Goal: Task Accomplishment & Management: Complete application form

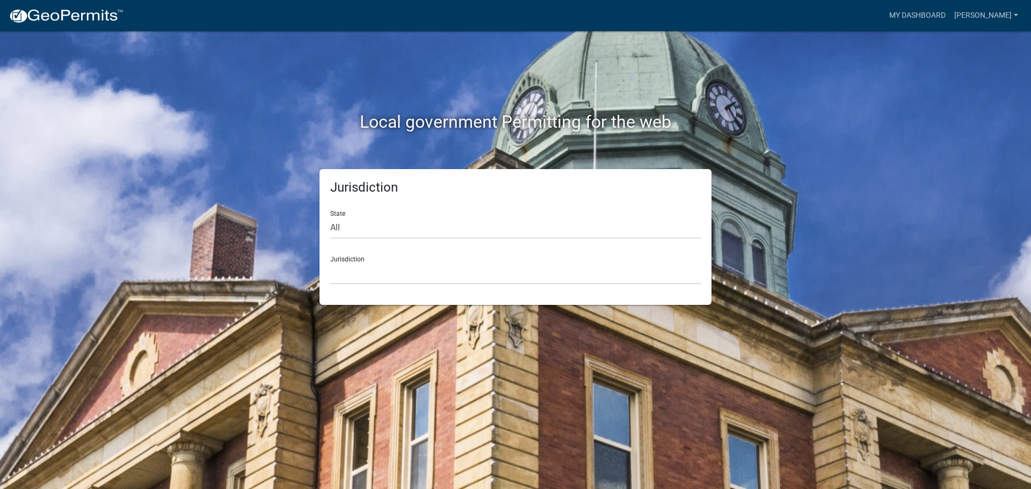
click at [350, 259] on div "Jurisdiction [GEOGRAPHIC_DATA], [US_STATE] [GEOGRAPHIC_DATA], [US_STATE][PERSON…" at bounding box center [515, 265] width 370 height 37
click at [350, 261] on div "Jurisdiction [GEOGRAPHIC_DATA], [US_STATE] [GEOGRAPHIC_DATA], [US_STATE][PERSON…" at bounding box center [515, 265] width 370 height 37
click at [359, 270] on select "[GEOGRAPHIC_DATA], [US_STATE] [GEOGRAPHIC_DATA], [US_STATE][PERSON_NAME][GEOGRA…" at bounding box center [515, 273] width 370 height 22
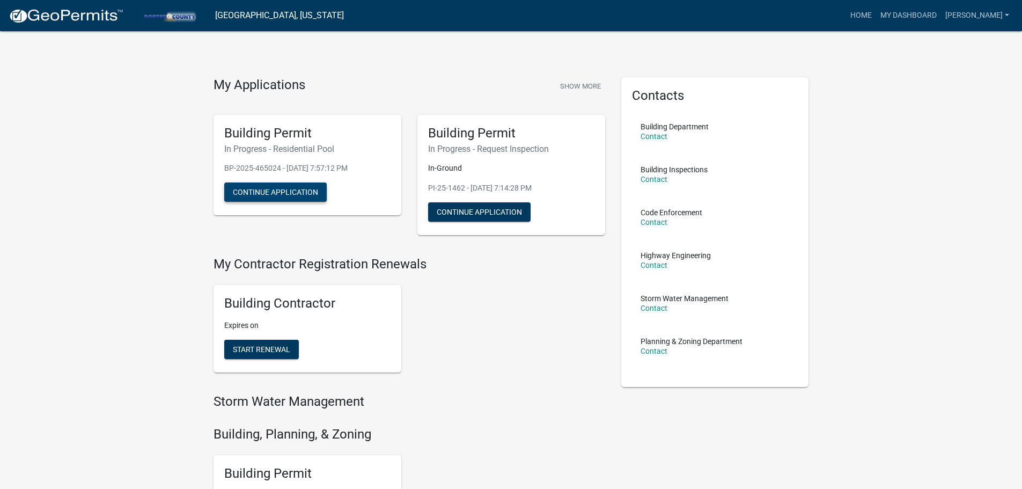
click at [291, 192] on button "Continue Application" at bounding box center [275, 191] width 103 height 19
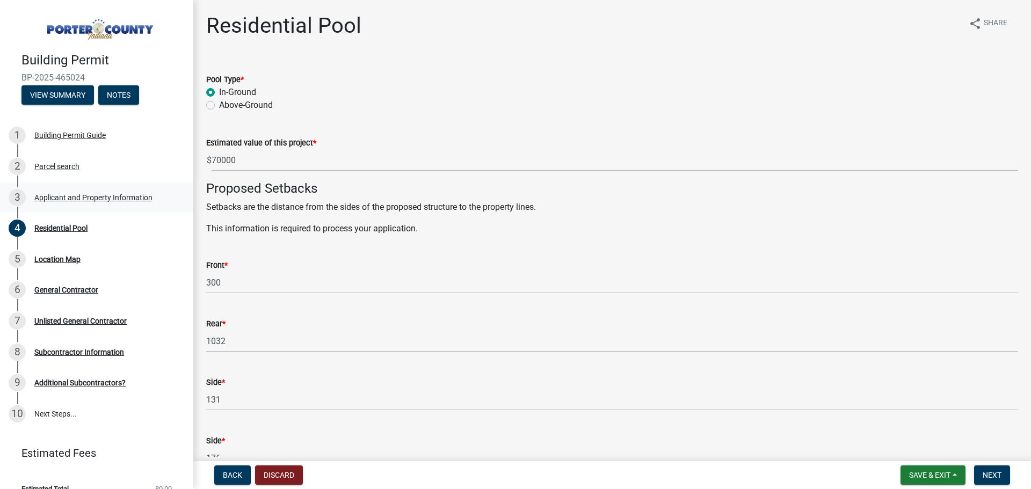
click at [104, 196] on div "Applicant and Property Information" at bounding box center [93, 198] width 118 height 8
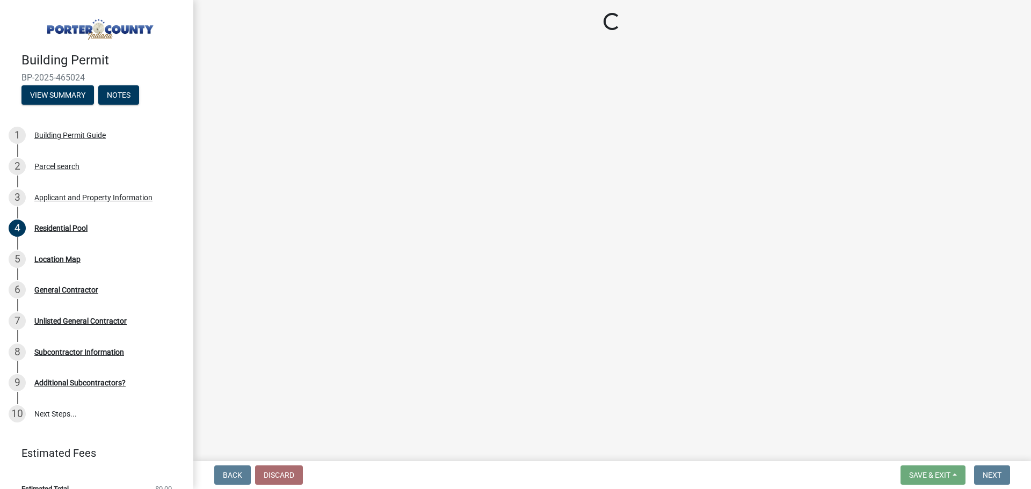
select select "829e86d3-b11d-4b91-b18e-70a426bdae9f"
select select "ea6751d4-6bf7-4a16-89ee-f7801ab82aa1"
select select "e2d1b1d7-ccc9-456b-9e96-e16306515997"
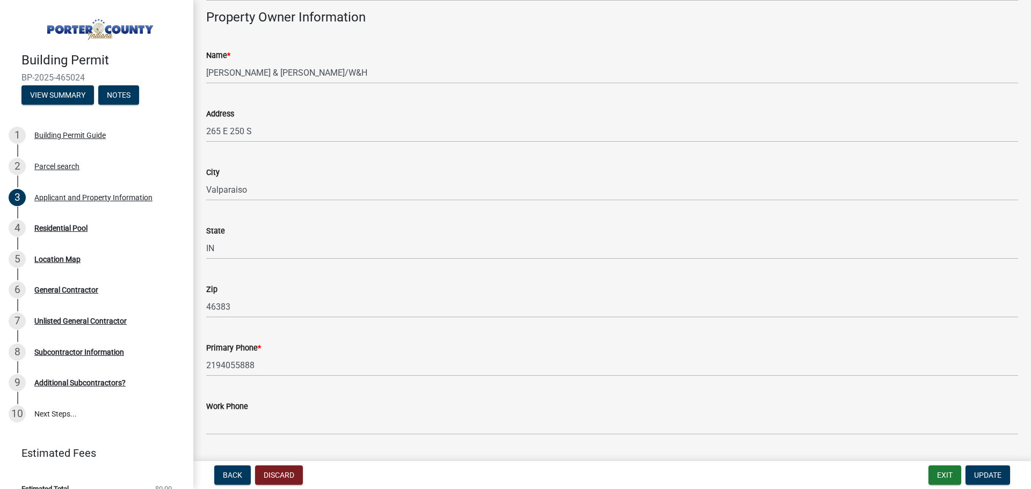
scroll to position [982, 0]
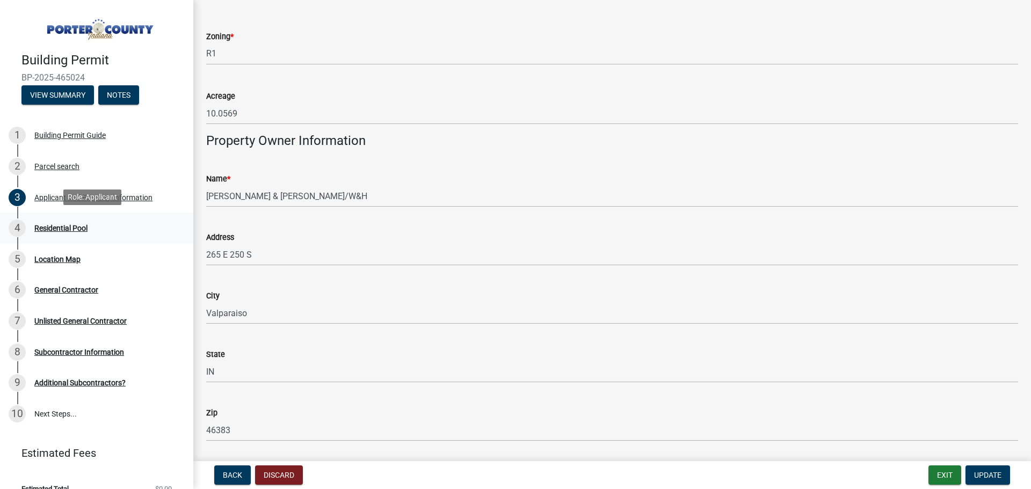
click at [42, 225] on div "Residential Pool" at bounding box center [60, 228] width 53 height 8
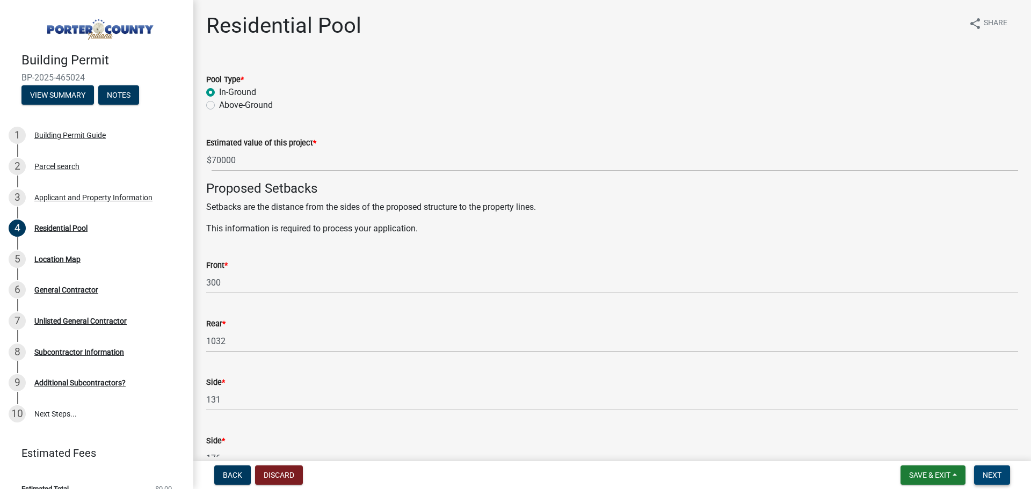
click at [996, 478] on span "Next" at bounding box center [991, 475] width 19 height 9
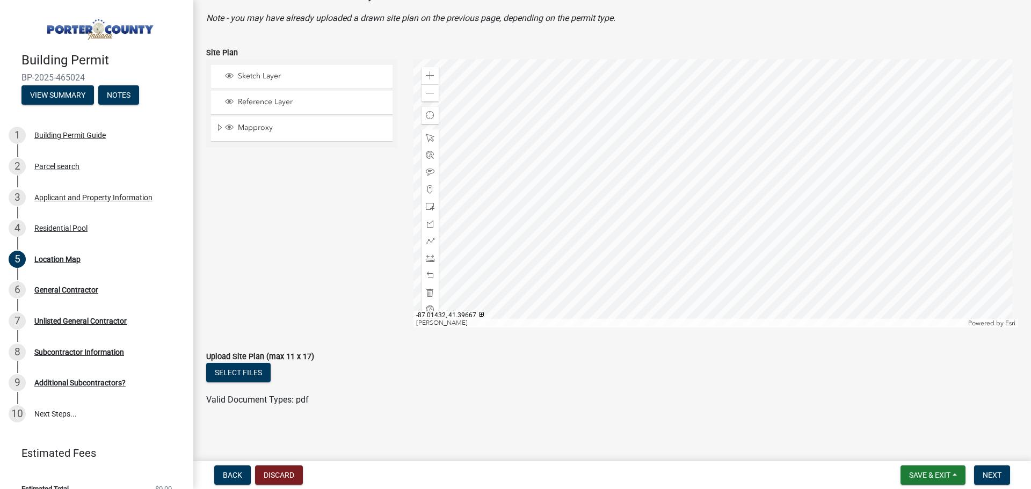
scroll to position [84, 0]
click at [254, 371] on button "Select files" at bounding box center [238, 371] width 64 height 19
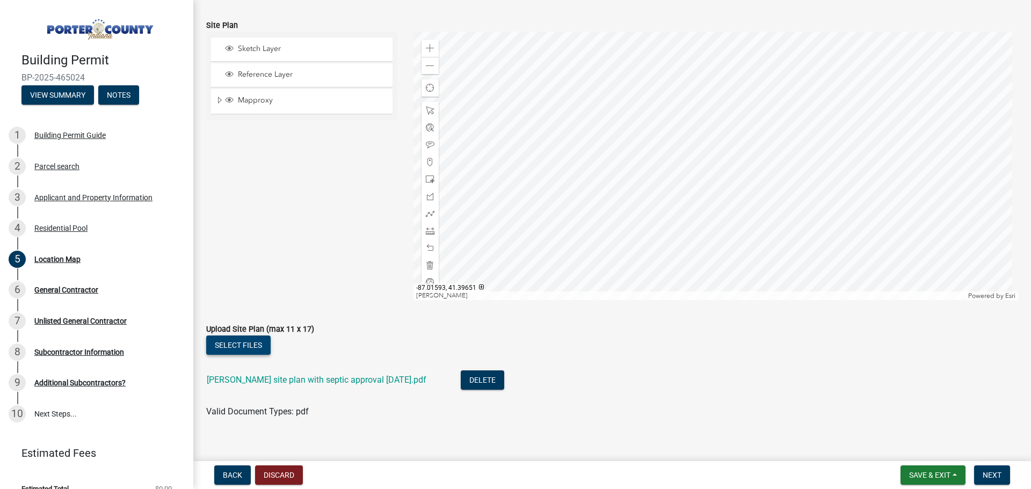
scroll to position [123, 0]
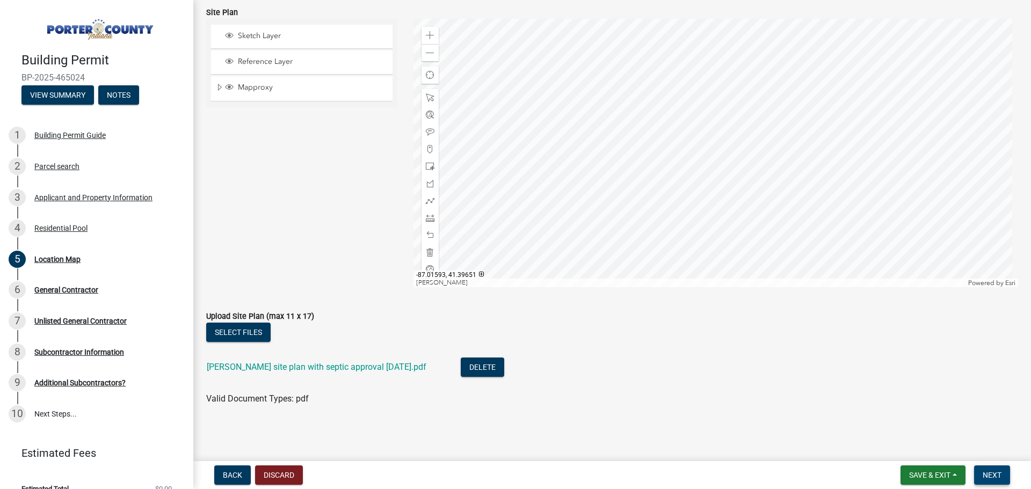
click at [992, 472] on span "Next" at bounding box center [991, 475] width 19 height 9
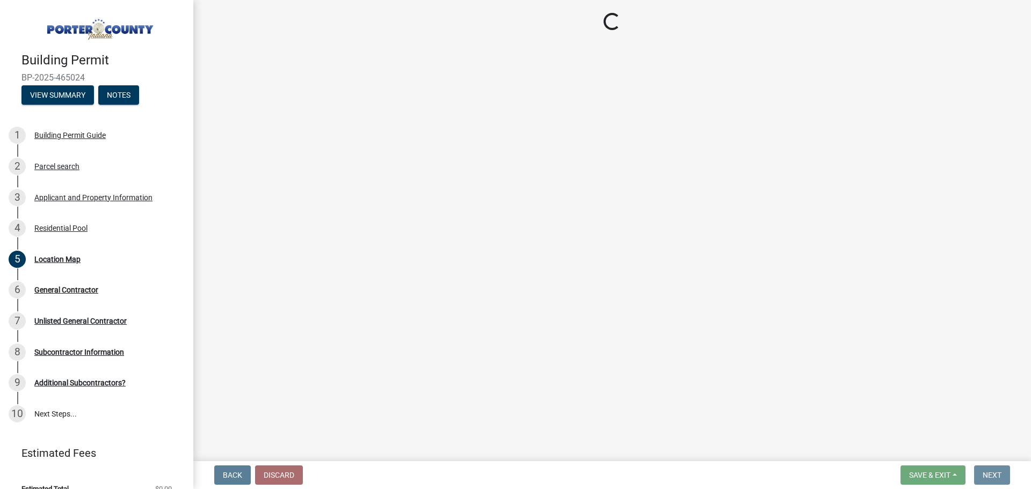
scroll to position [0, 0]
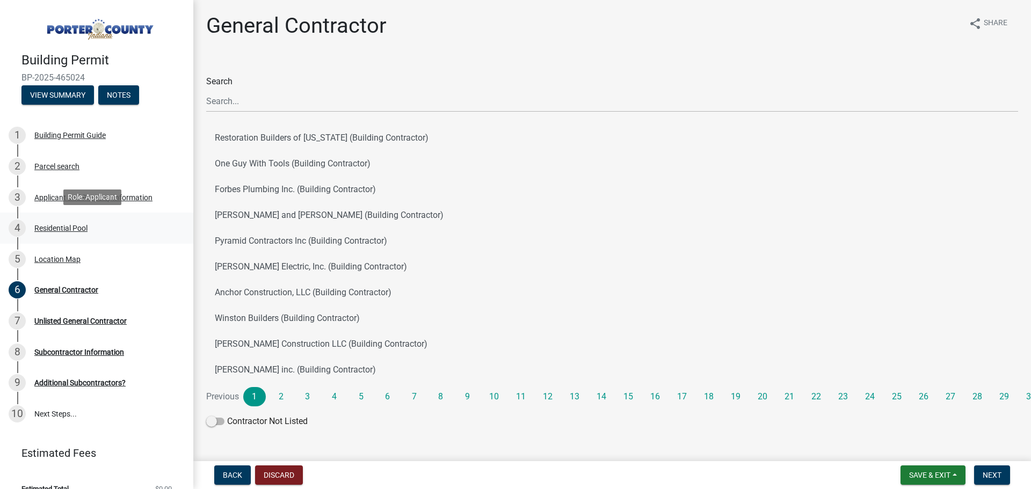
click at [55, 228] on div "Residential Pool" at bounding box center [60, 228] width 53 height 8
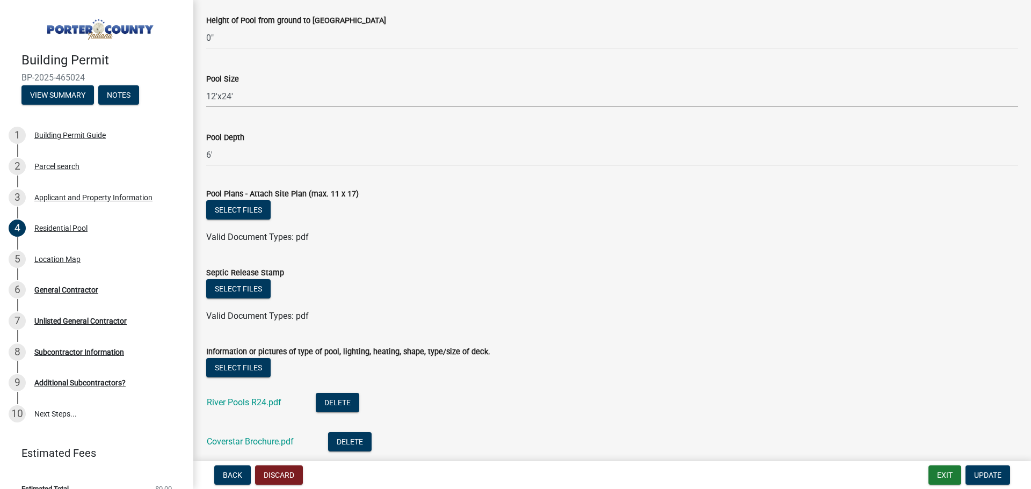
scroll to position [912, 0]
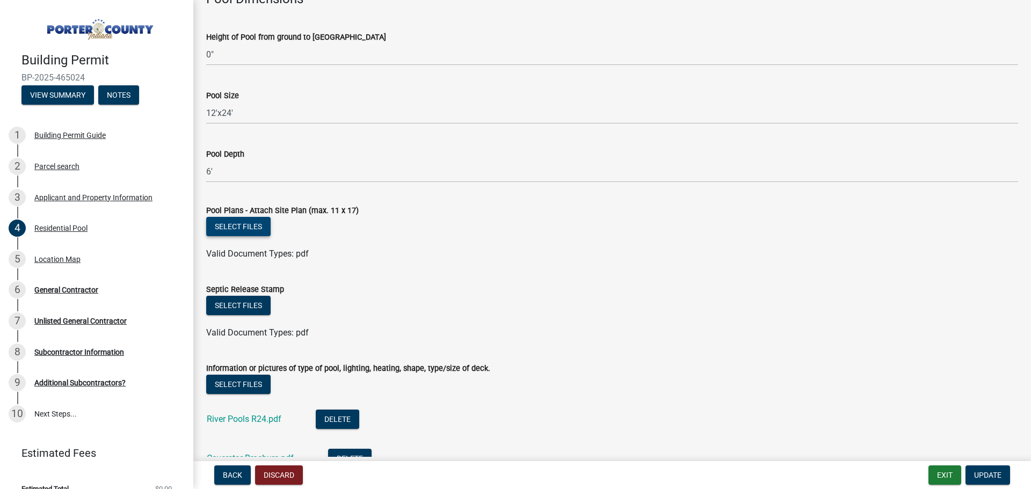
click at [255, 225] on button "Select files" at bounding box center [238, 226] width 64 height 19
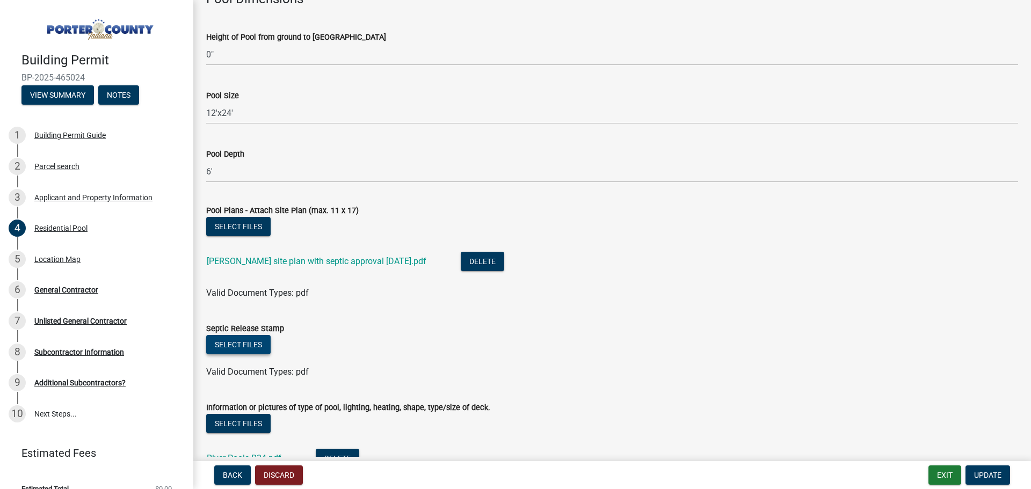
click at [247, 348] on button "Select files" at bounding box center [238, 344] width 64 height 19
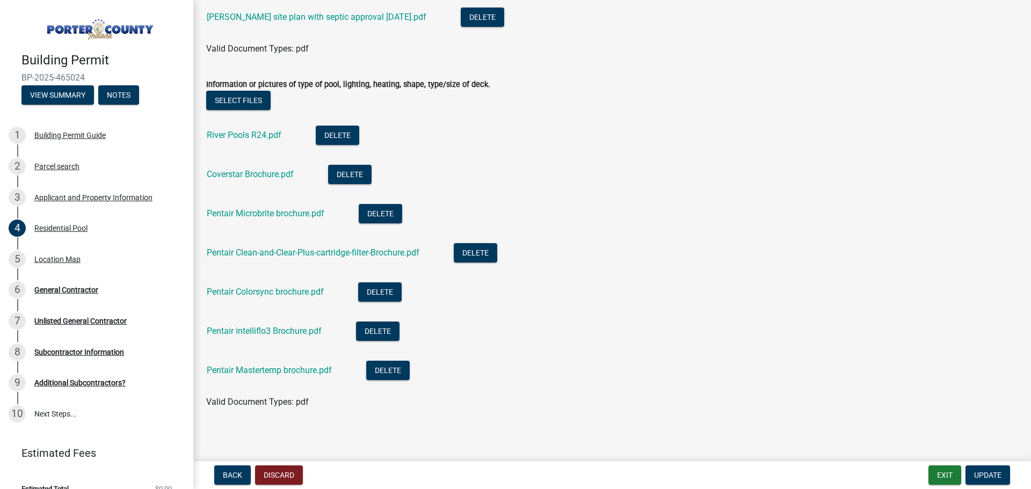
scroll to position [1278, 0]
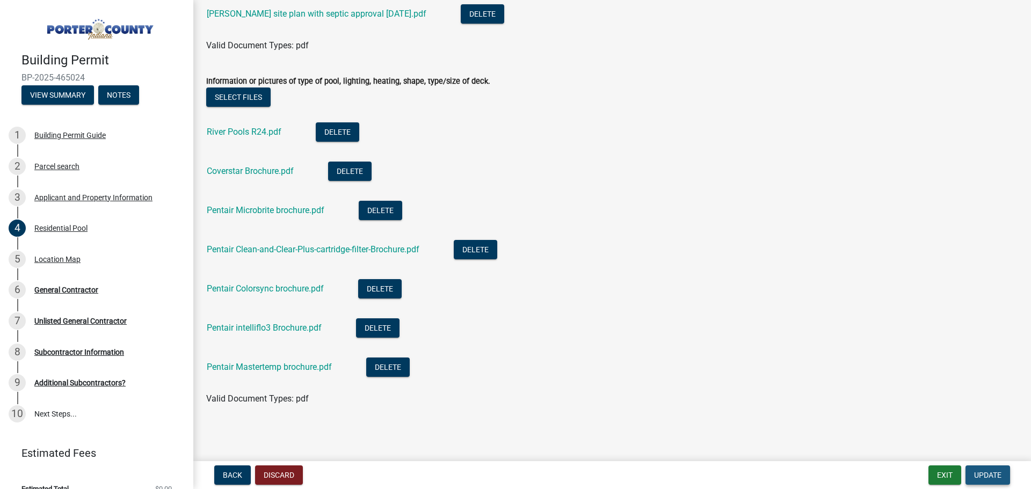
click at [989, 476] on span "Update" at bounding box center [987, 475] width 27 height 9
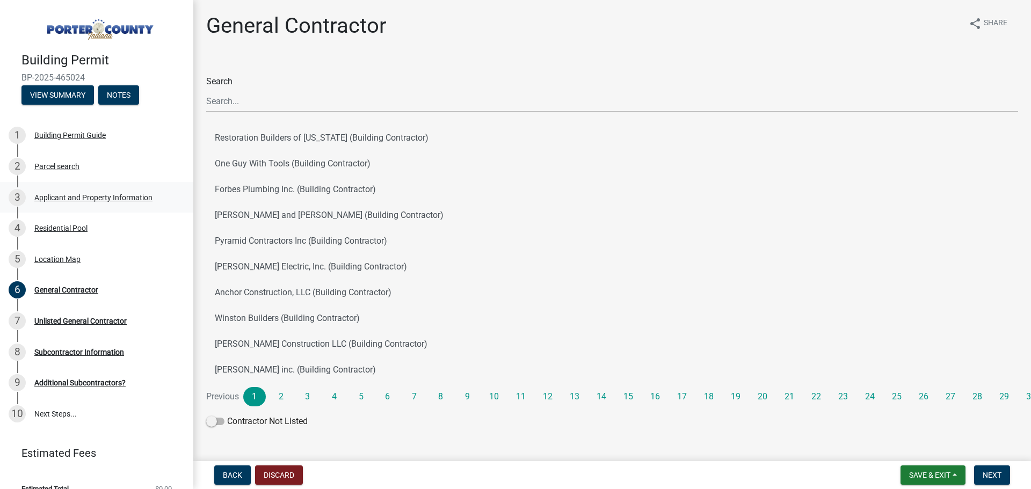
click at [63, 199] on div "Applicant and Property Information" at bounding box center [93, 198] width 118 height 8
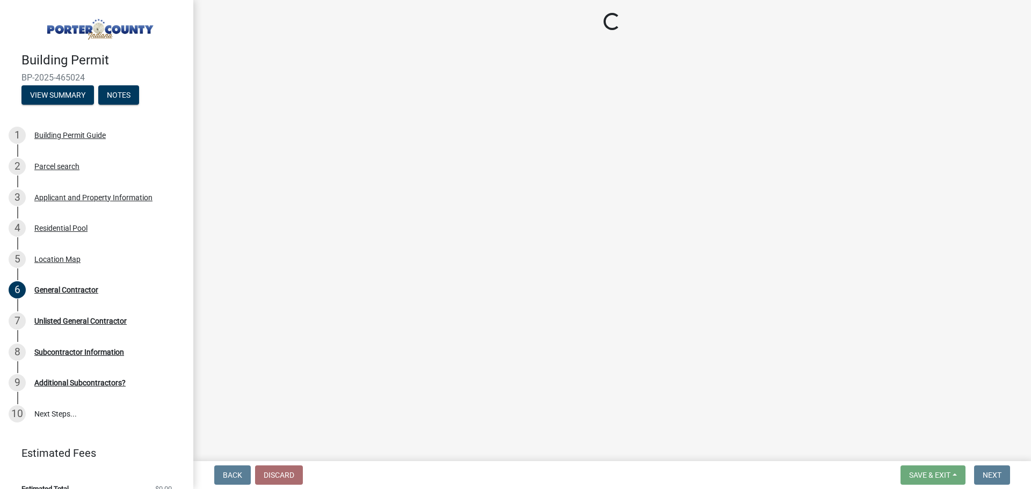
select select "829e86d3-b11d-4b91-b18e-70a426bdae9f"
select select "ea6751d4-6bf7-4a16-89ee-f7801ab82aa1"
select select "e2d1b1d7-ccc9-456b-9e96-e16306515997"
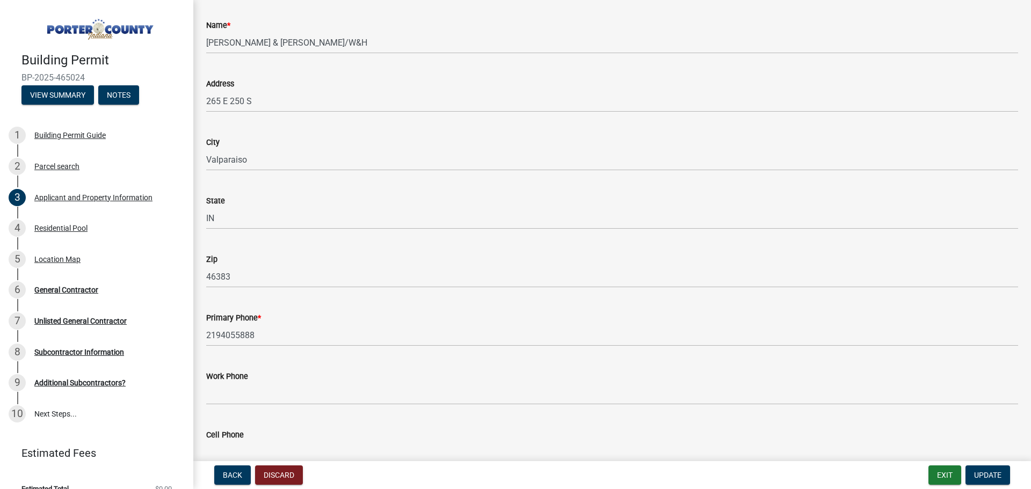
scroll to position [1519, 0]
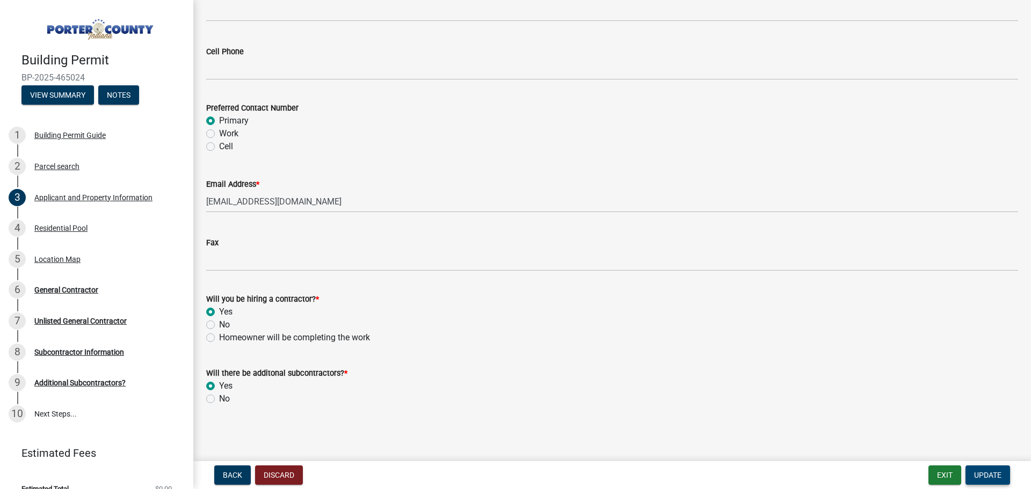
click at [992, 472] on span "Update" at bounding box center [987, 475] width 27 height 9
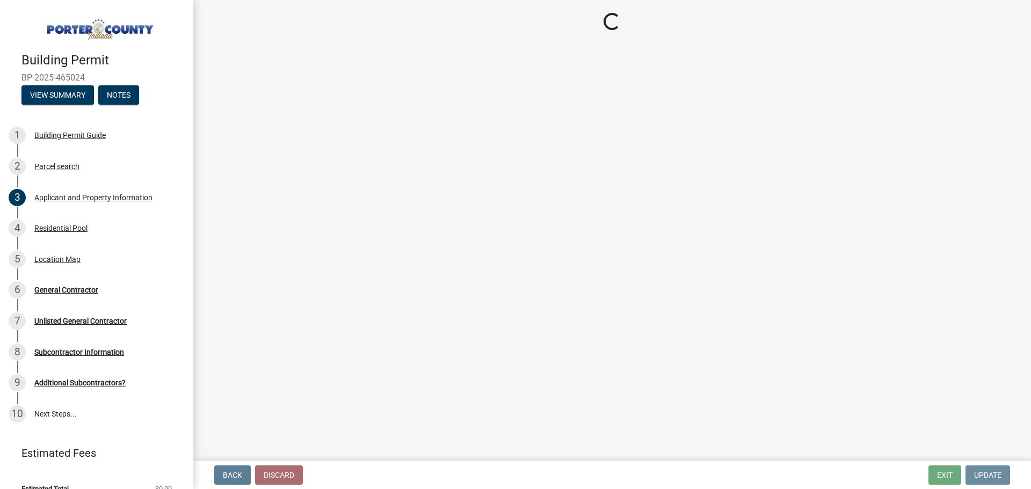
scroll to position [0, 0]
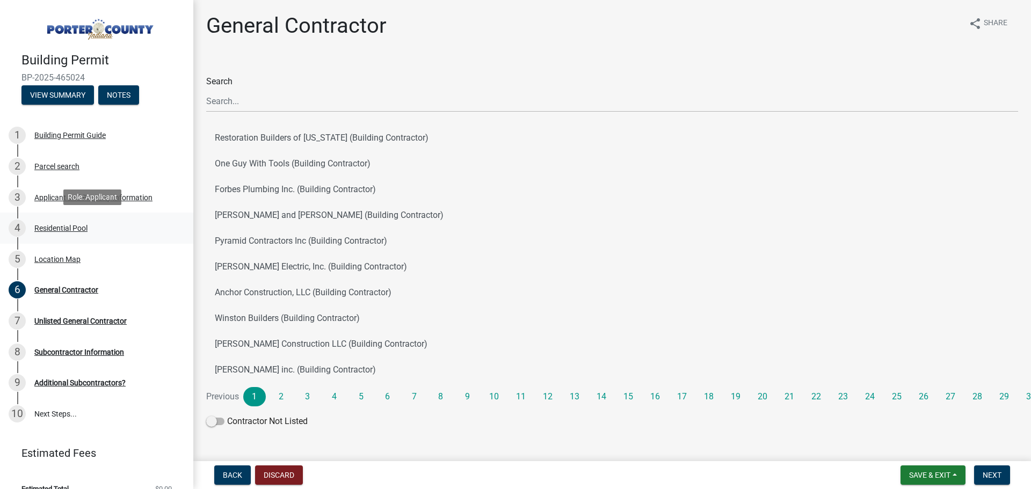
click at [45, 226] on div "Residential Pool" at bounding box center [60, 228] width 53 height 8
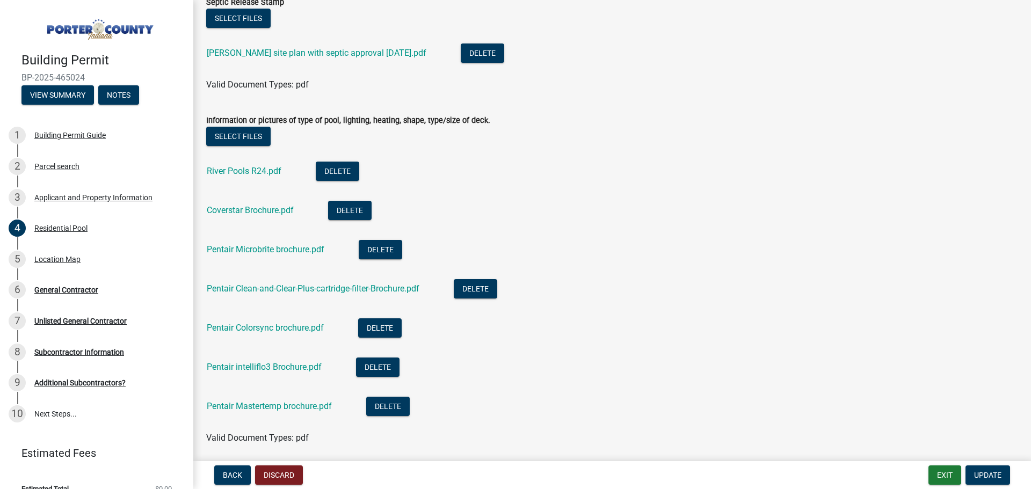
scroll to position [1278, 0]
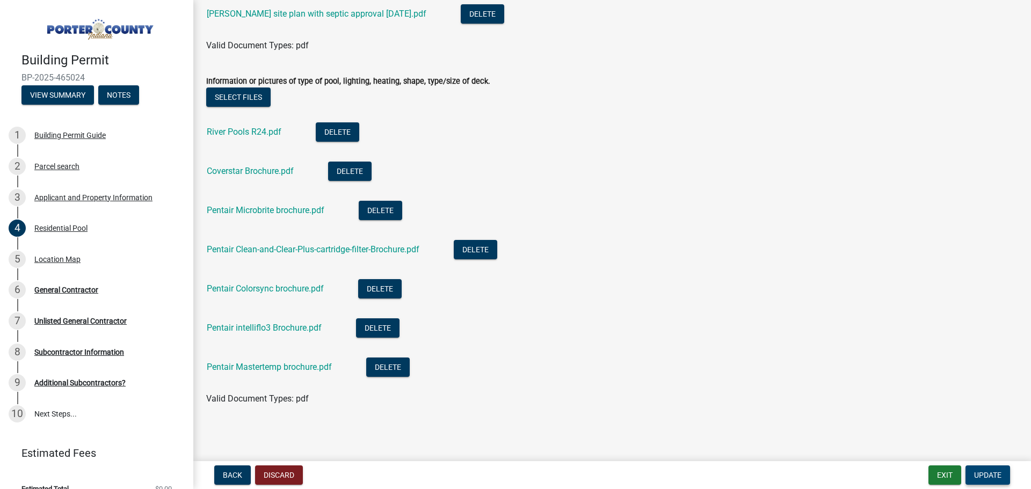
click at [984, 476] on span "Update" at bounding box center [987, 475] width 27 height 9
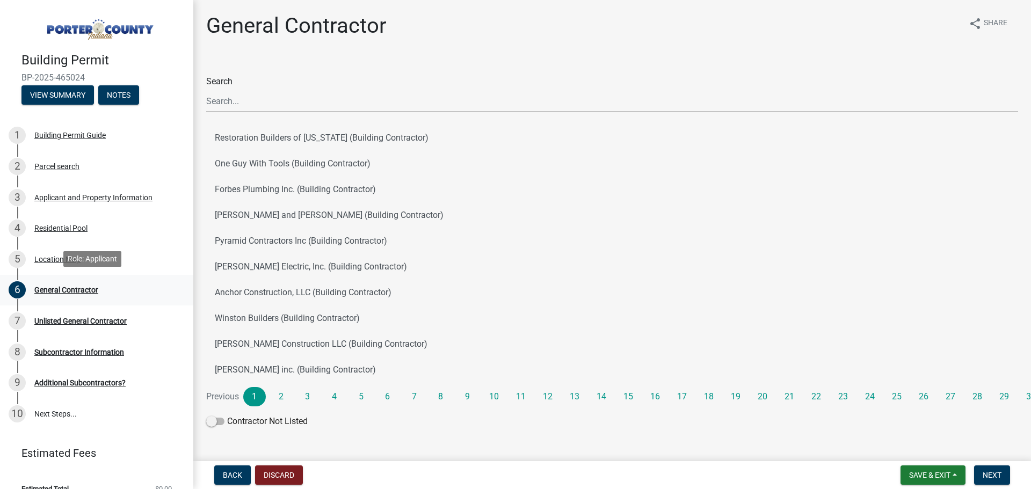
click at [72, 286] on div "General Contractor" at bounding box center [66, 290] width 64 height 8
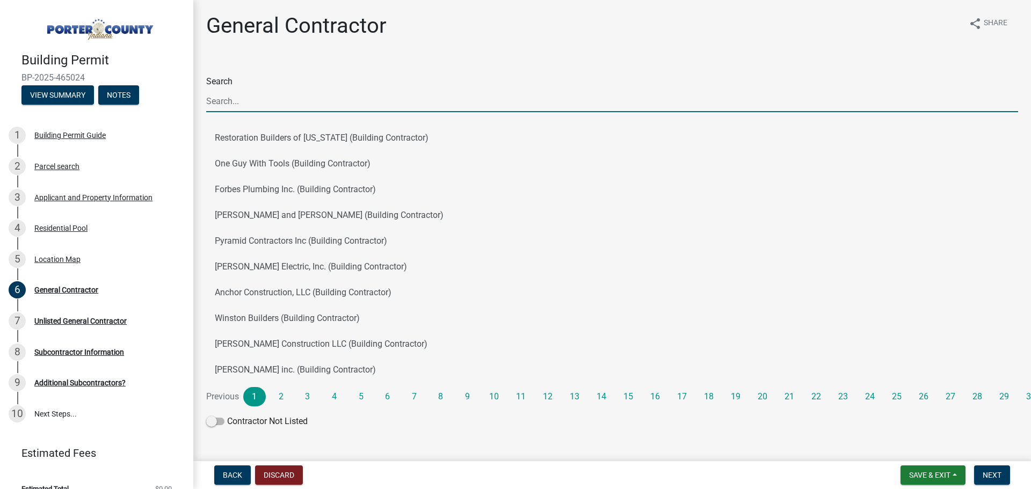
click at [233, 102] on input "Search" at bounding box center [612, 101] width 812 height 22
type input "oasis pools"
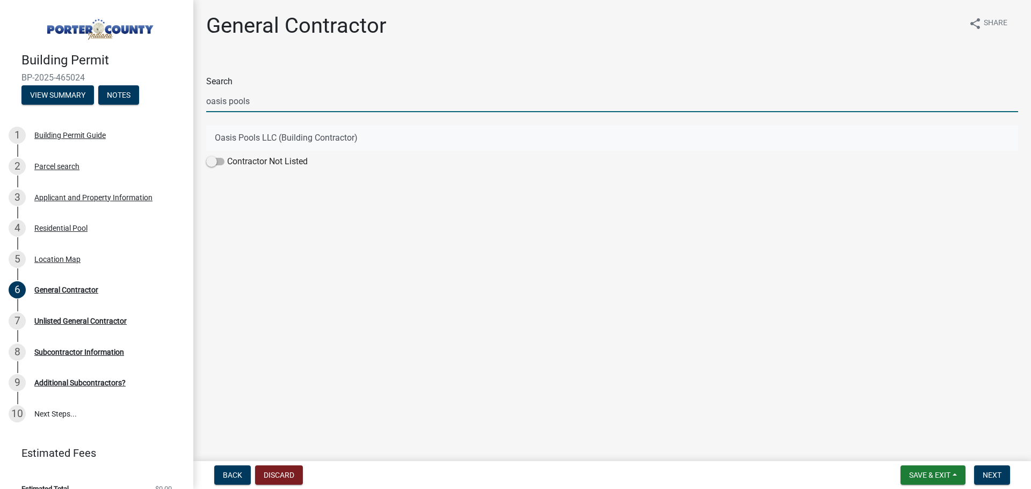
click at [291, 134] on button "Oasis Pools LLC (Building Contractor)" at bounding box center [612, 138] width 812 height 26
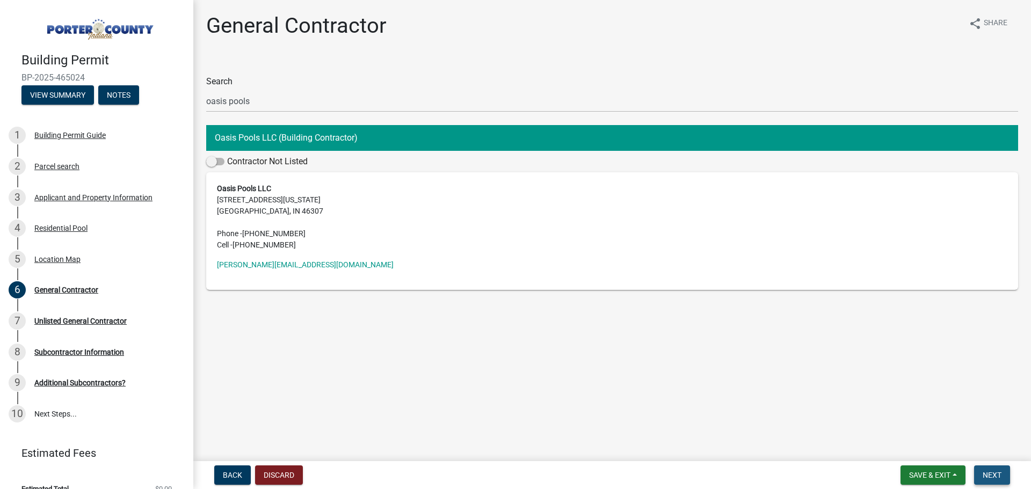
click at [995, 473] on span "Next" at bounding box center [991, 475] width 19 height 9
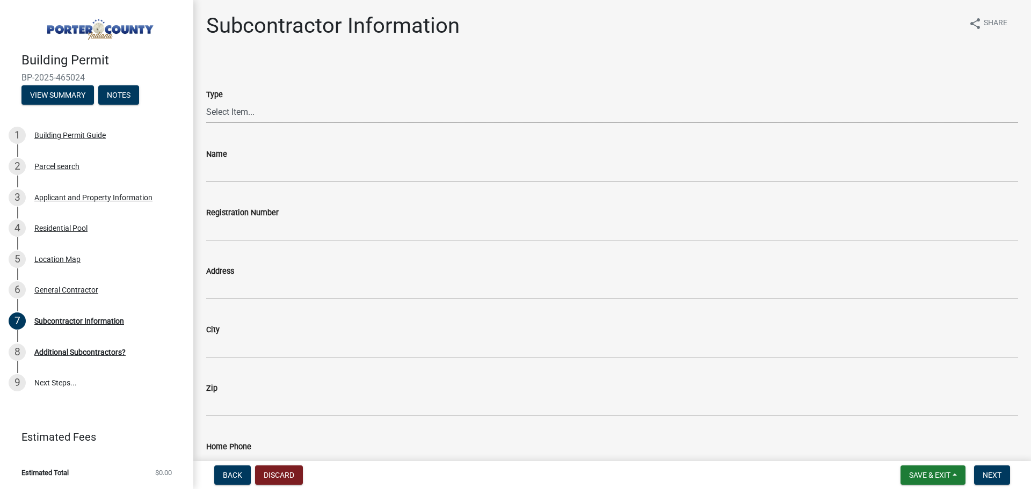
click at [226, 107] on select "Select Item... Concrete Plumbing Electrical HVAC Framing Roofing Insulation Lan…" at bounding box center [612, 112] width 812 height 22
click at [206, 101] on select "Select Item... Concrete Plumbing Electrical HVAC Framing Roofing Insulation Lan…" at bounding box center [612, 112] width 812 height 22
select select "efdc4ab2-fecf-44c9-8db5-461c68afeef8"
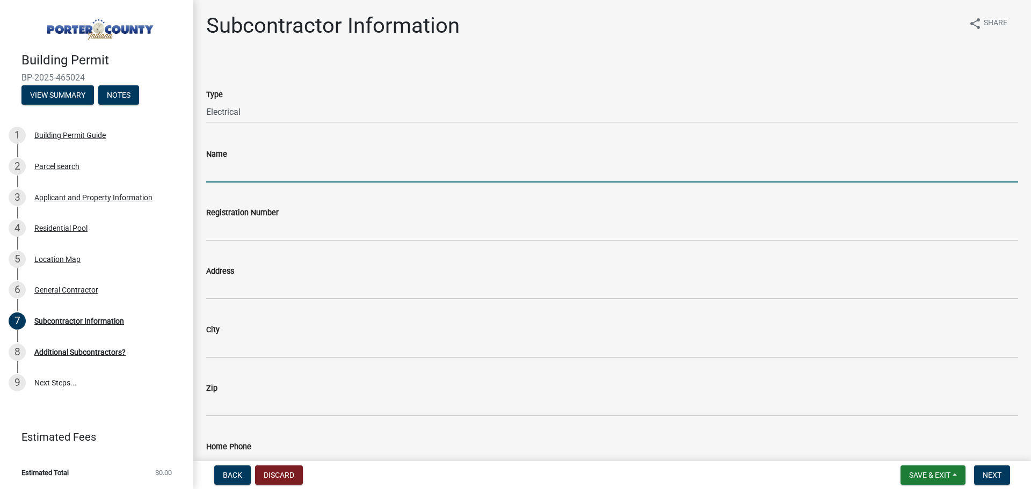
click at [258, 167] on input "Name" at bounding box center [612, 171] width 812 height 22
type input "Evorik Electric"
click at [996, 472] on span "Next" at bounding box center [991, 475] width 19 height 9
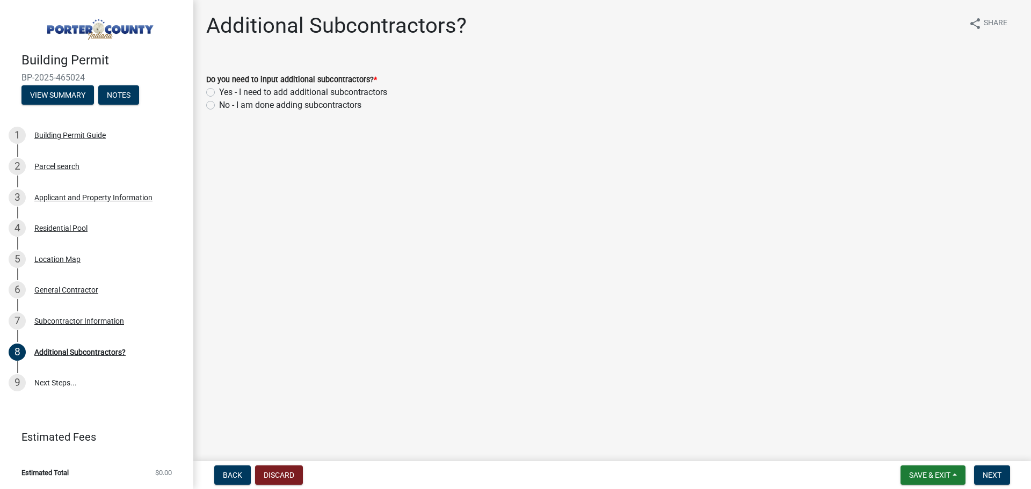
click at [219, 106] on label "No - I am done adding subcontractors" at bounding box center [290, 105] width 142 height 13
click at [219, 106] on input "No - I am done adding subcontractors" at bounding box center [222, 102] width 7 height 7
radio input "true"
click at [1007, 476] on button "Next" at bounding box center [992, 474] width 36 height 19
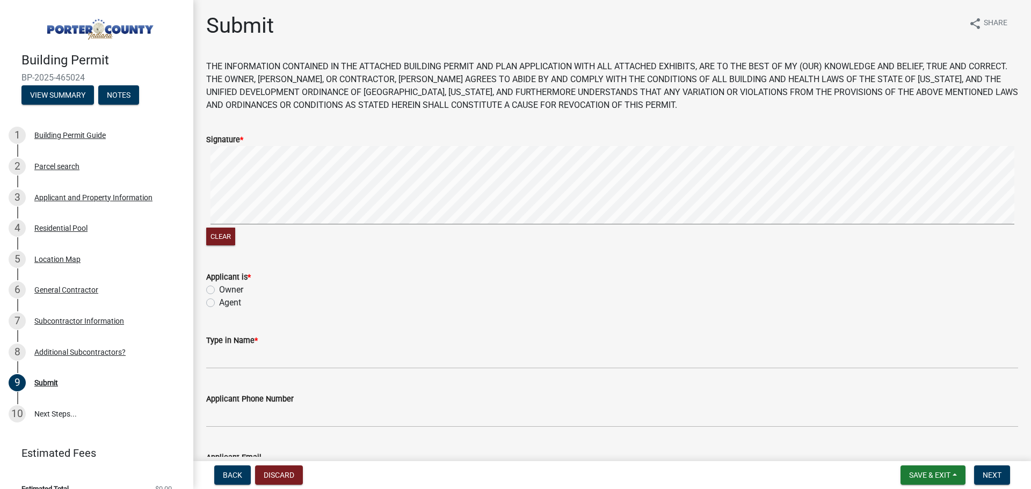
click at [269, 235] on div "Clear" at bounding box center [612, 197] width 812 height 102
click at [219, 302] on label "Agent" at bounding box center [230, 302] width 22 height 13
click at [219, 302] on input "Agent" at bounding box center [222, 299] width 7 height 7
radio input "true"
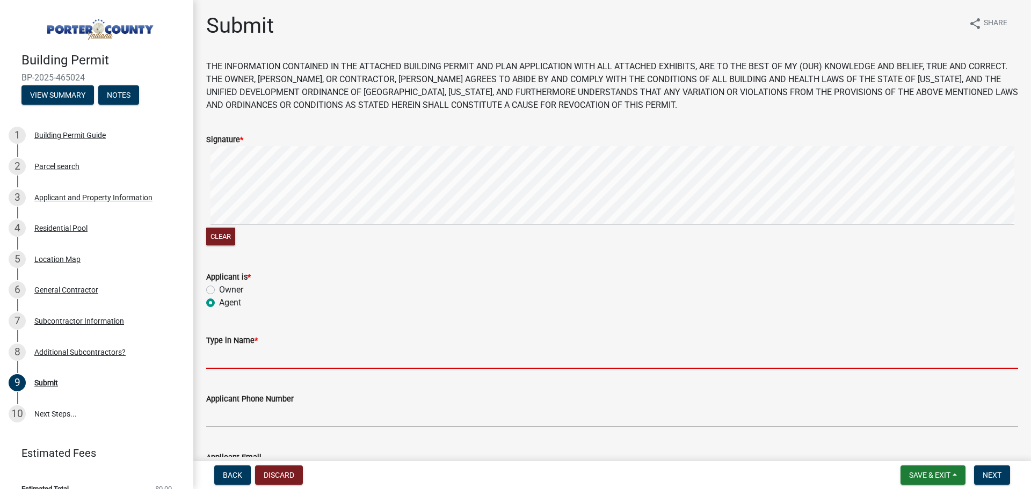
click at [237, 364] on input "Type in Name *" at bounding box center [612, 358] width 812 height 22
type input "[PERSON_NAME]"
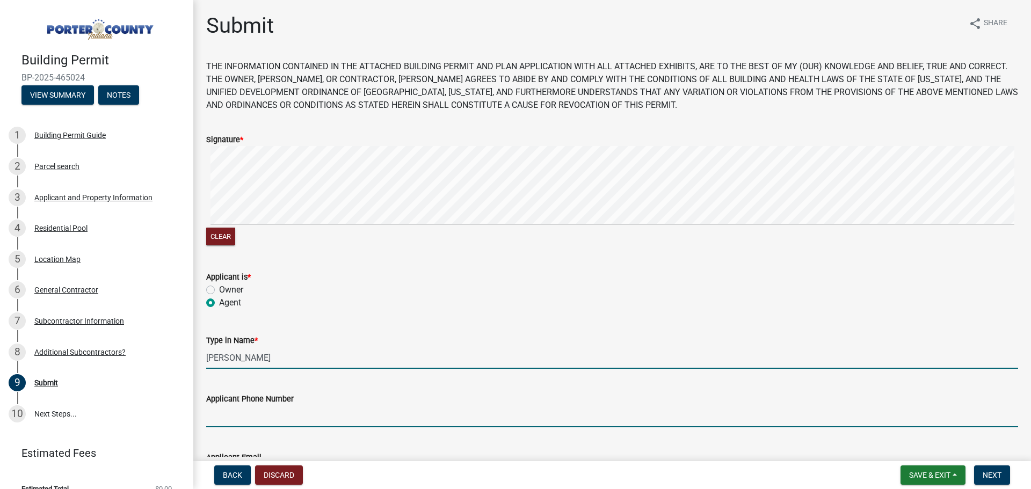
type input "7082270903"
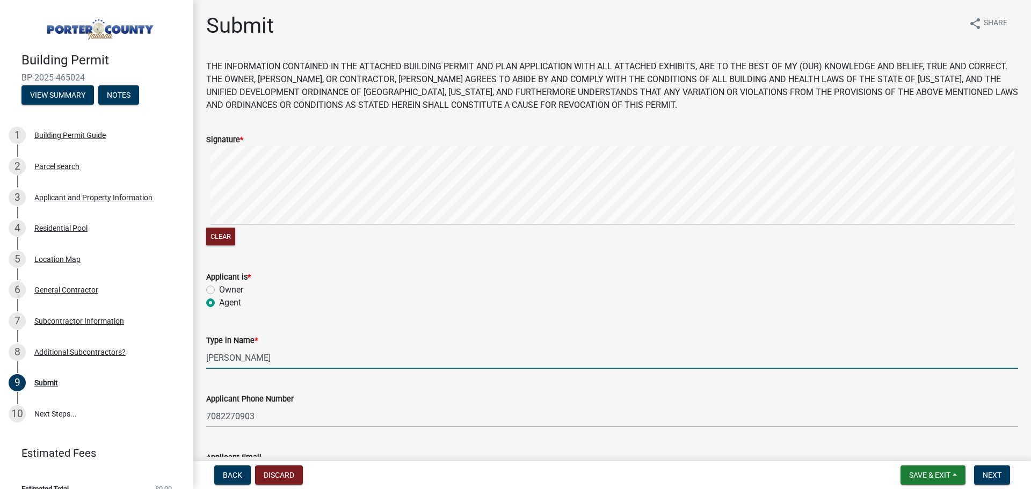
type input "[PERSON_NAME][EMAIL_ADDRESS][DOMAIN_NAME]"
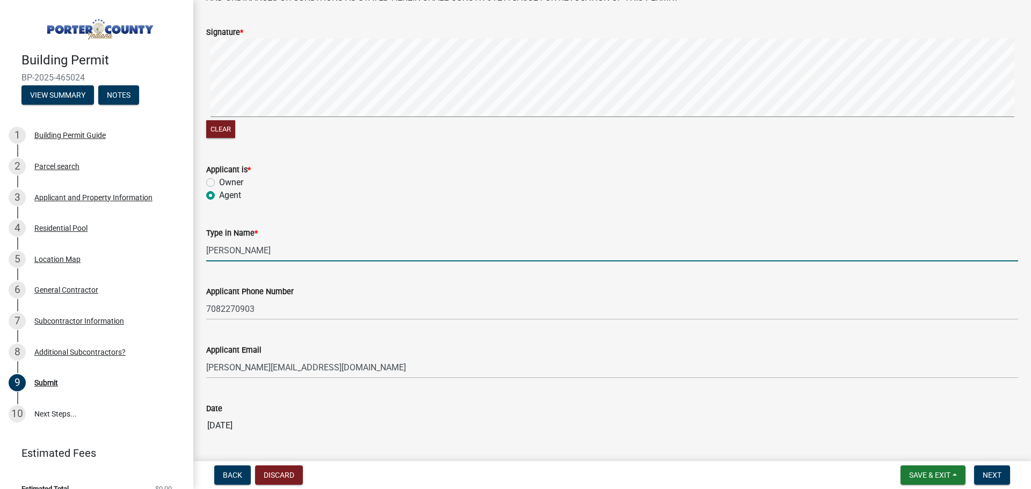
scroll to position [146, 0]
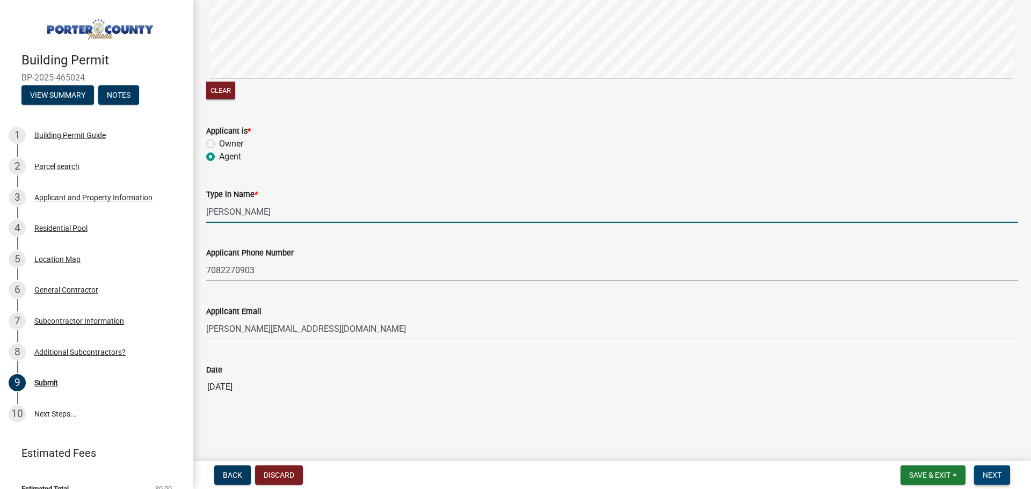
click at [990, 471] on span "Next" at bounding box center [991, 475] width 19 height 9
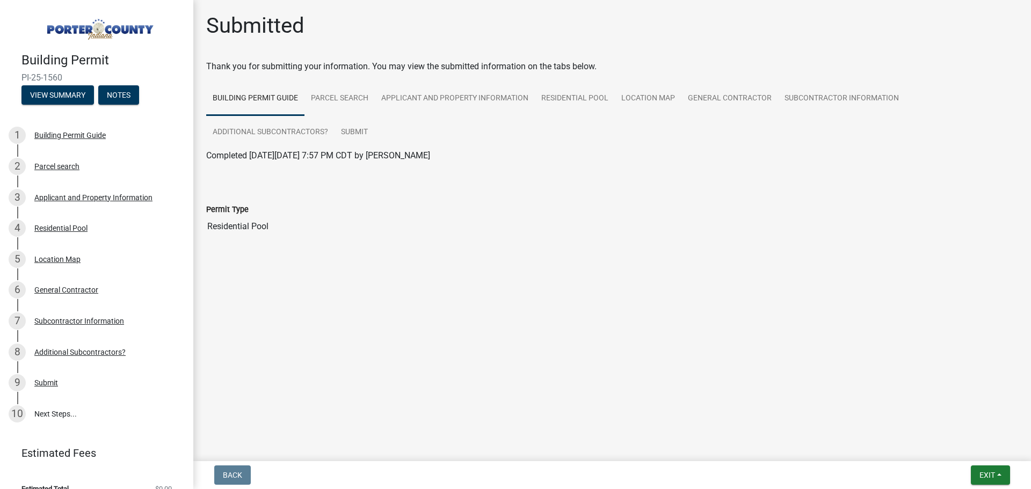
drag, startPoint x: 930, startPoint y: 159, endPoint x: 833, endPoint y: 152, distance: 96.9
click at [927, 160] on div "Completed [DATE][DATE] 7:57 PM CDT by [PERSON_NAME]" at bounding box center [612, 155] width 812 height 13
